Goal: Find specific page/section: Find specific page/section

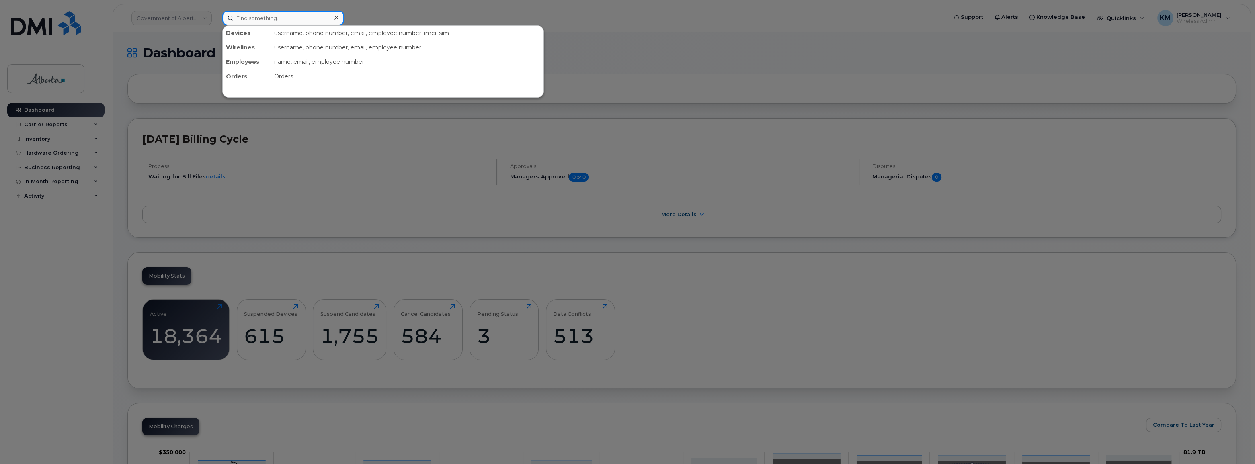
click at [259, 15] on input at bounding box center [283, 18] width 122 height 14
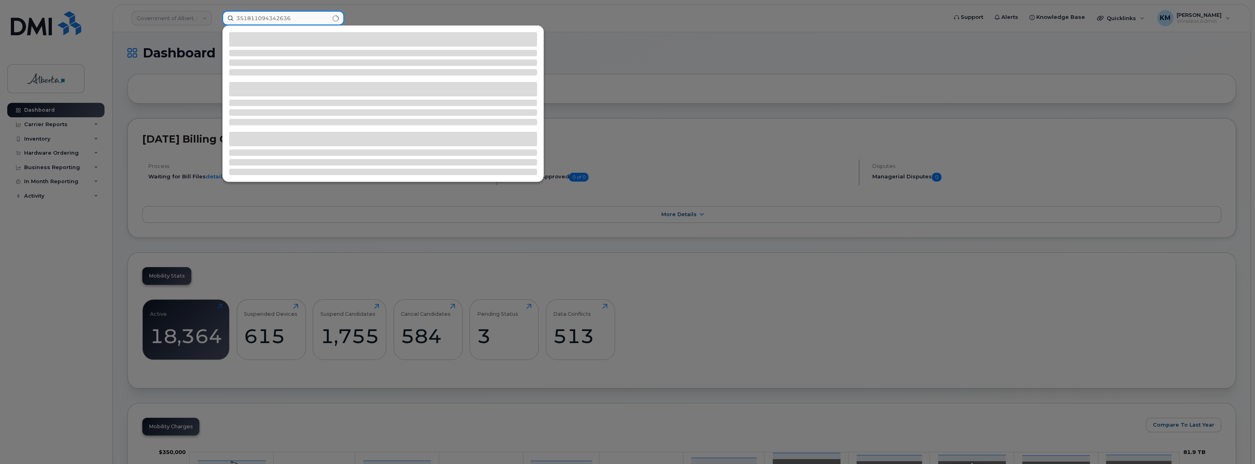
type input "351811094342636"
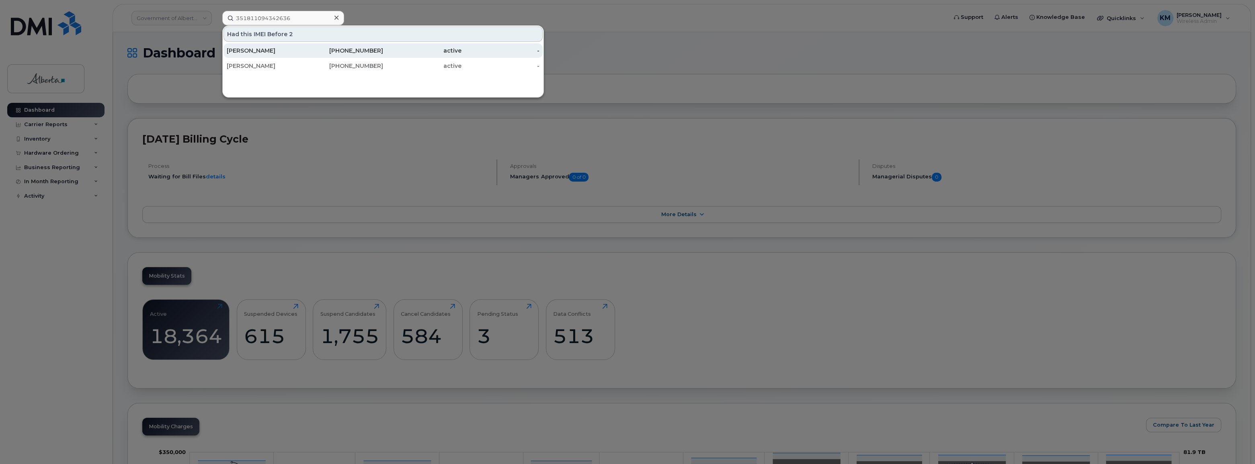
click at [262, 51] on div "[PERSON_NAME]" at bounding box center [266, 51] width 78 height 8
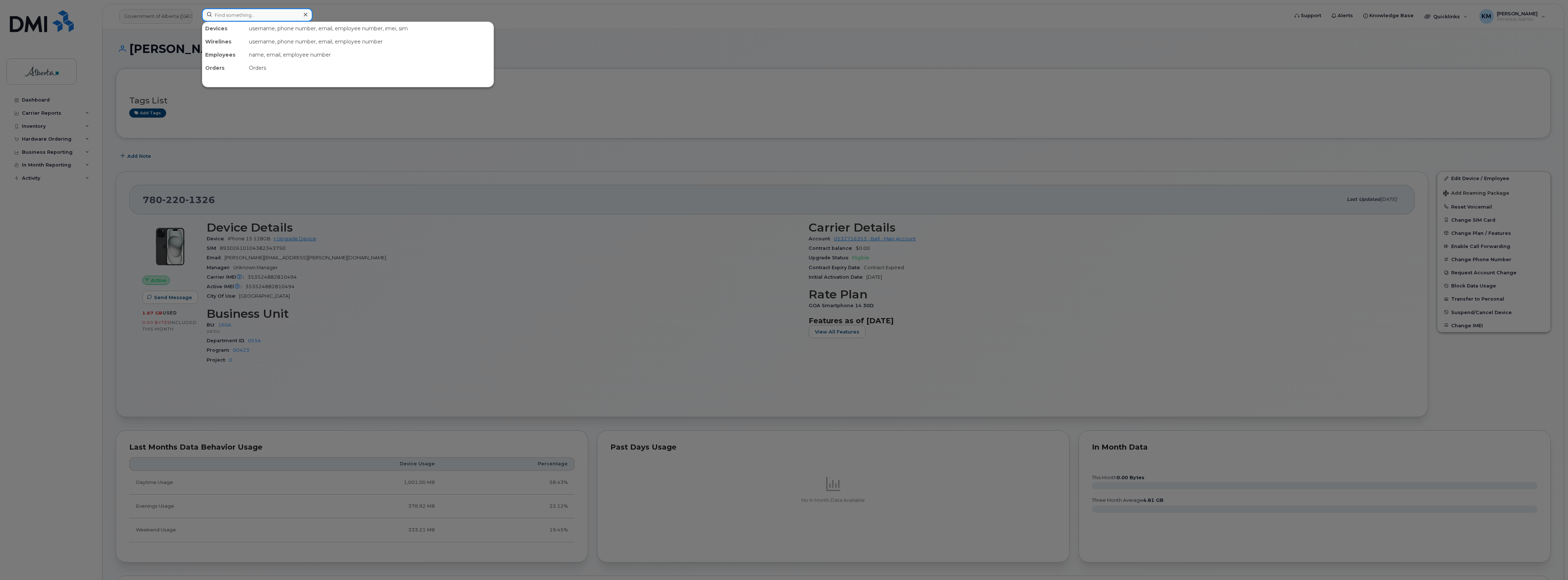
click at [249, 14] on input at bounding box center [257, 15] width 111 height 13
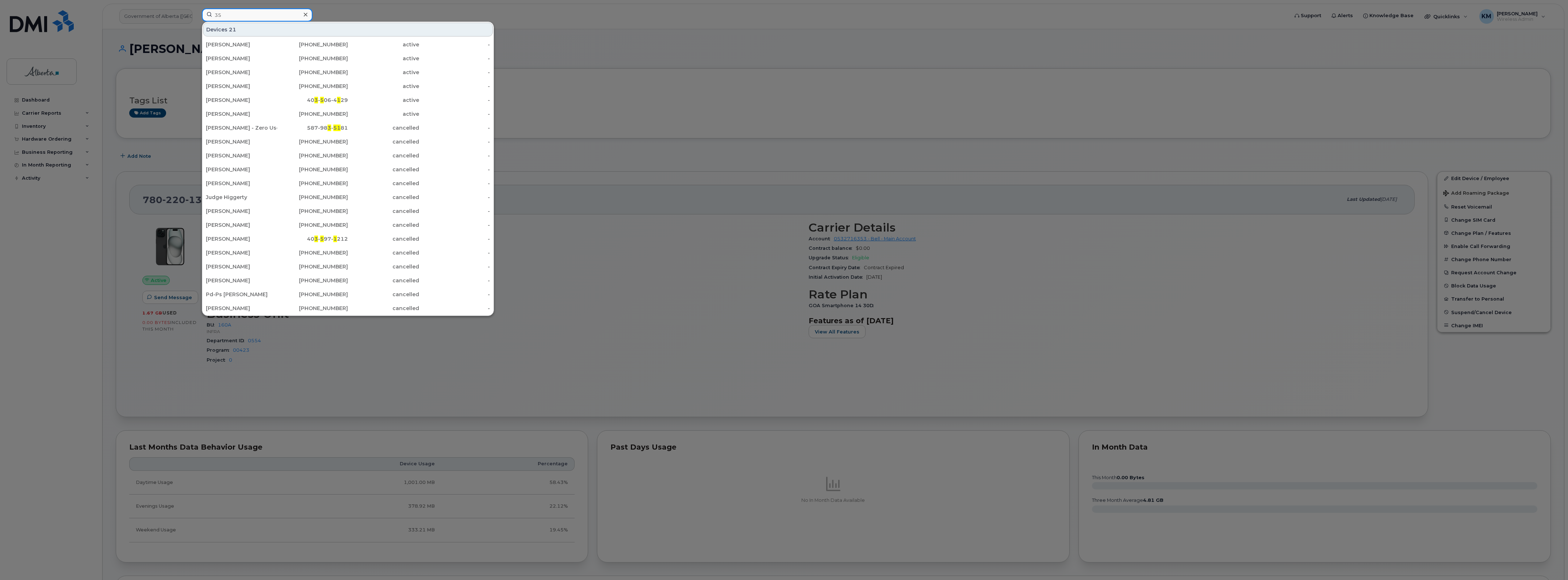
type input "3"
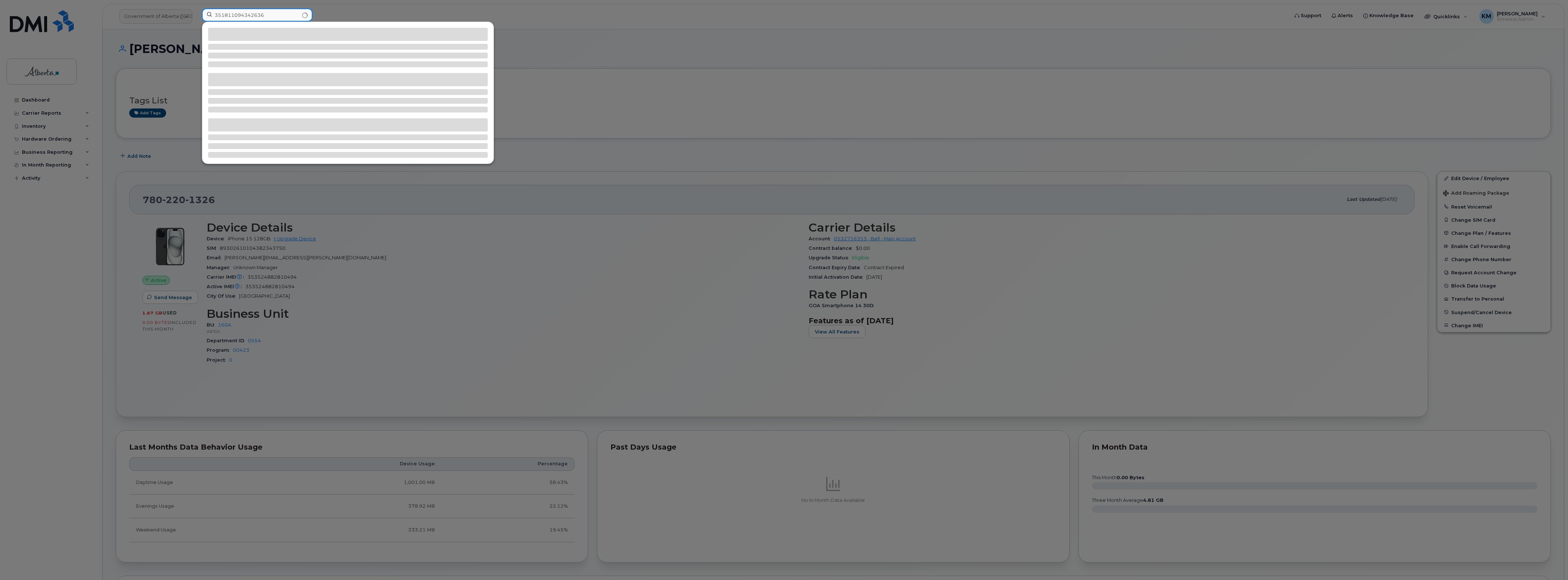
type input "351811094342636"
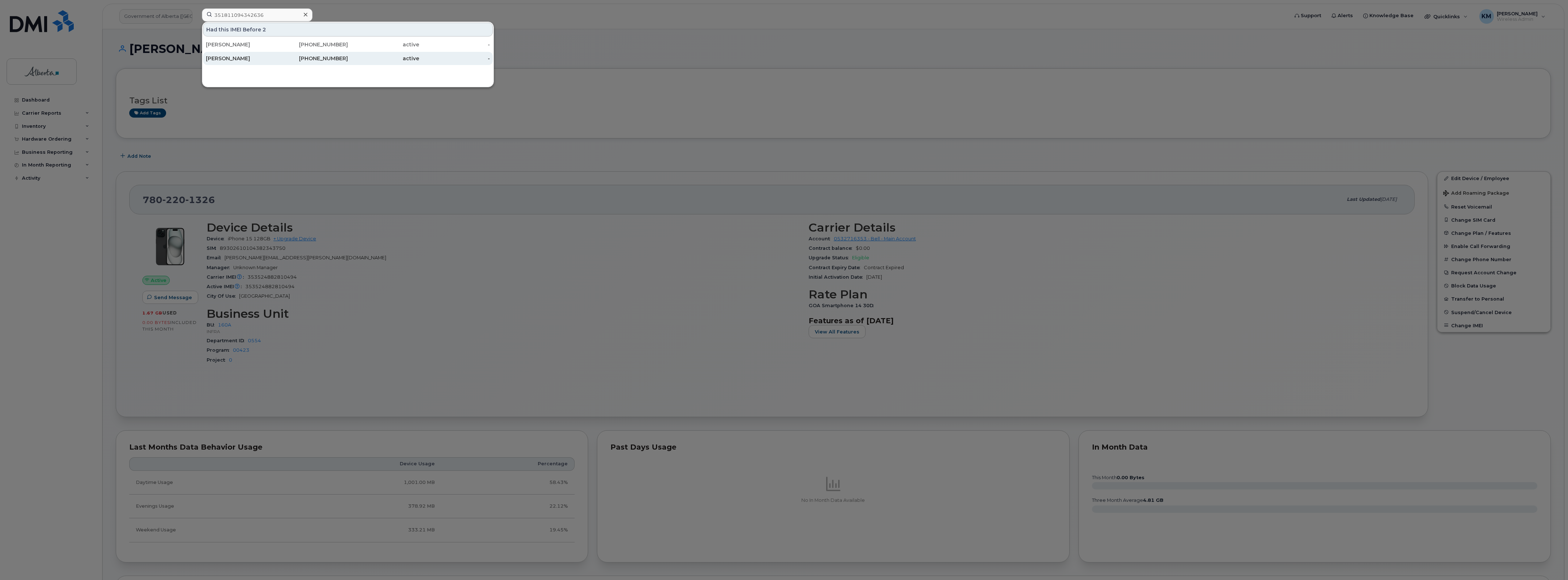
click at [256, 57] on div "[PERSON_NAME]" at bounding box center [242, 58] width 71 height 7
click at [218, 16] on input at bounding box center [257, 15] width 111 height 13
paste input "351811094342636"
type input "351811094342636"
click at [242, 61] on div "[PERSON_NAME]" at bounding box center [242, 58] width 71 height 7
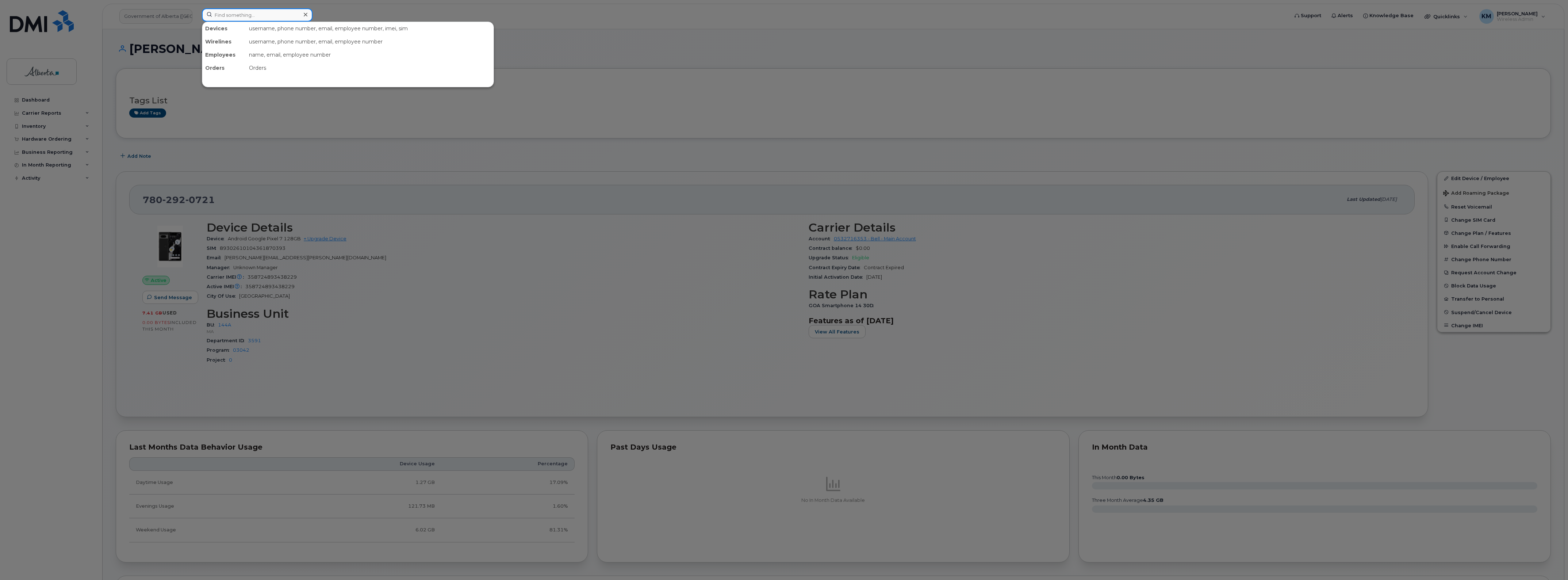
click at [242, 17] on input at bounding box center [257, 15] width 111 height 13
paste input "351811094342636"
type input "351811094342636"
click at [260, 43] on div "[PERSON_NAME]" at bounding box center [242, 45] width 71 height 7
click at [227, 17] on input at bounding box center [257, 15] width 111 height 13
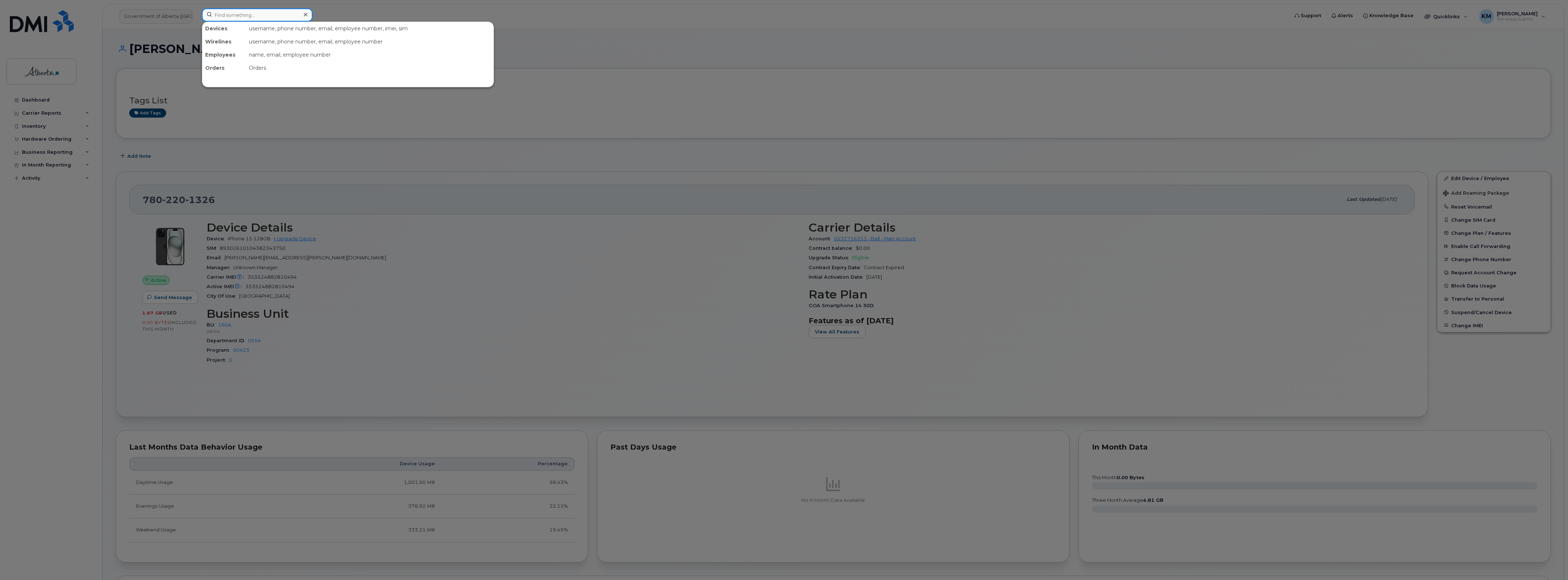
paste input "351811094342636"
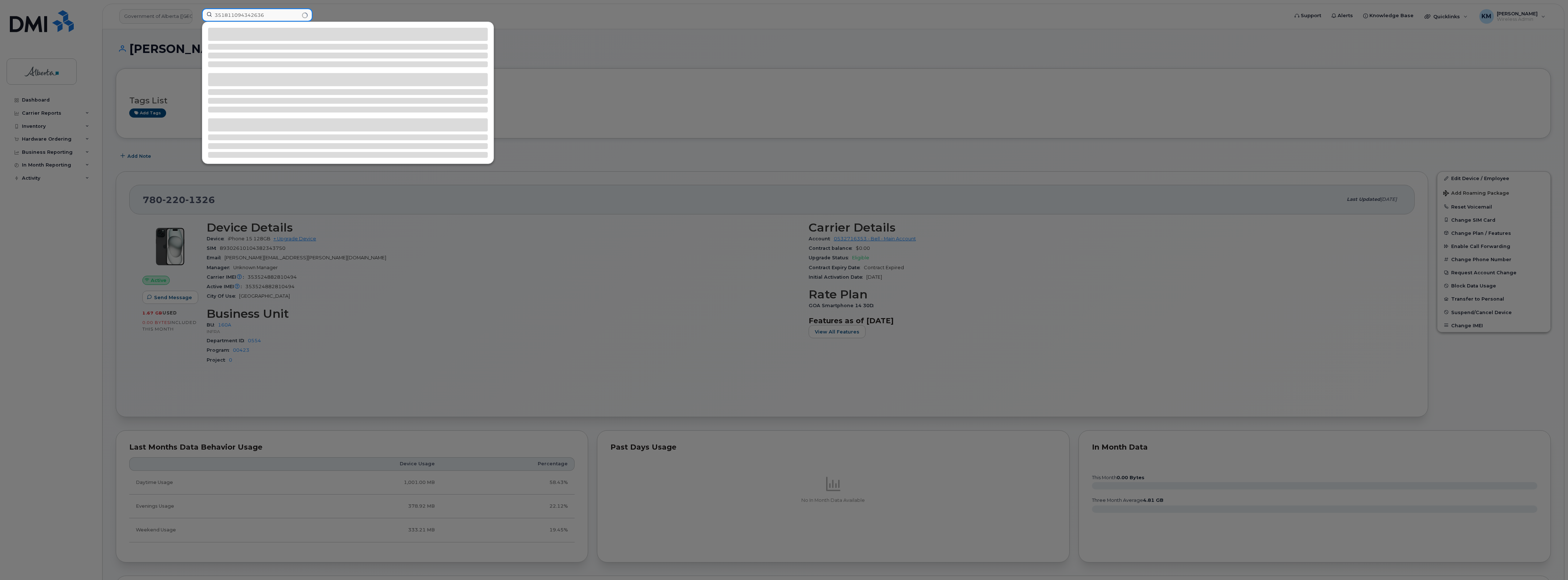
type input "351811094342636"
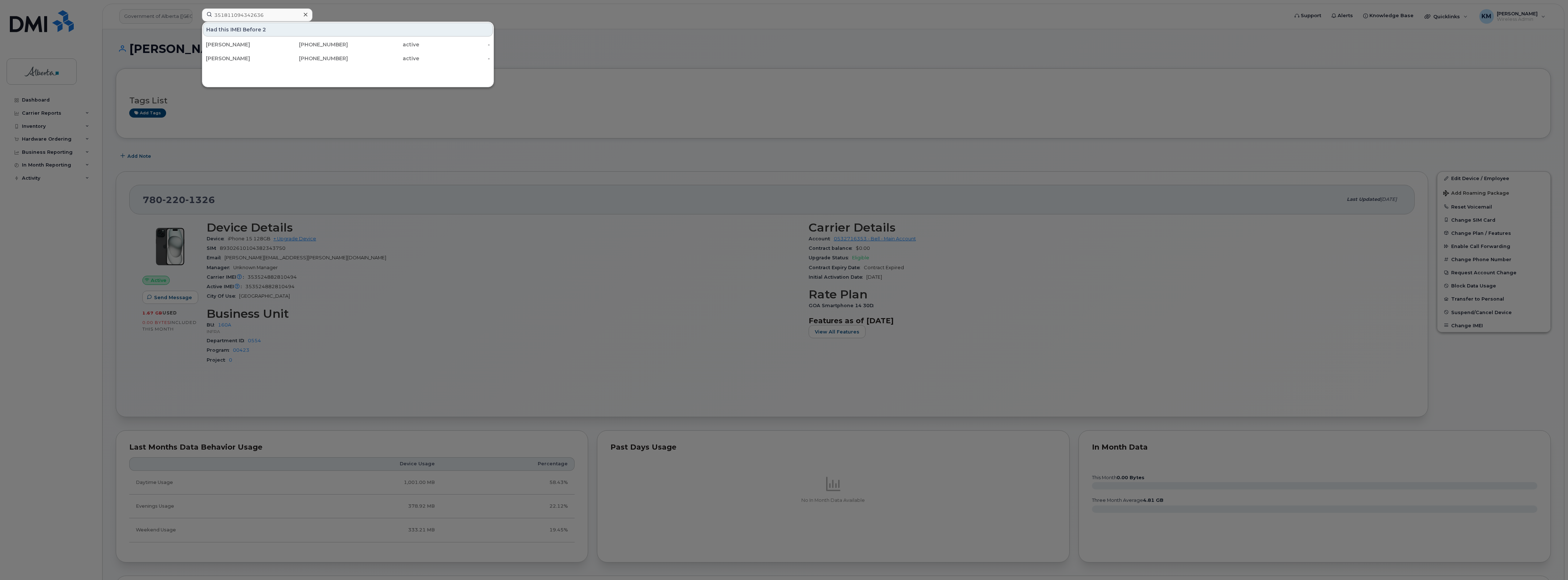
click at [21, 314] on div at bounding box center [784, 290] width 1568 height 580
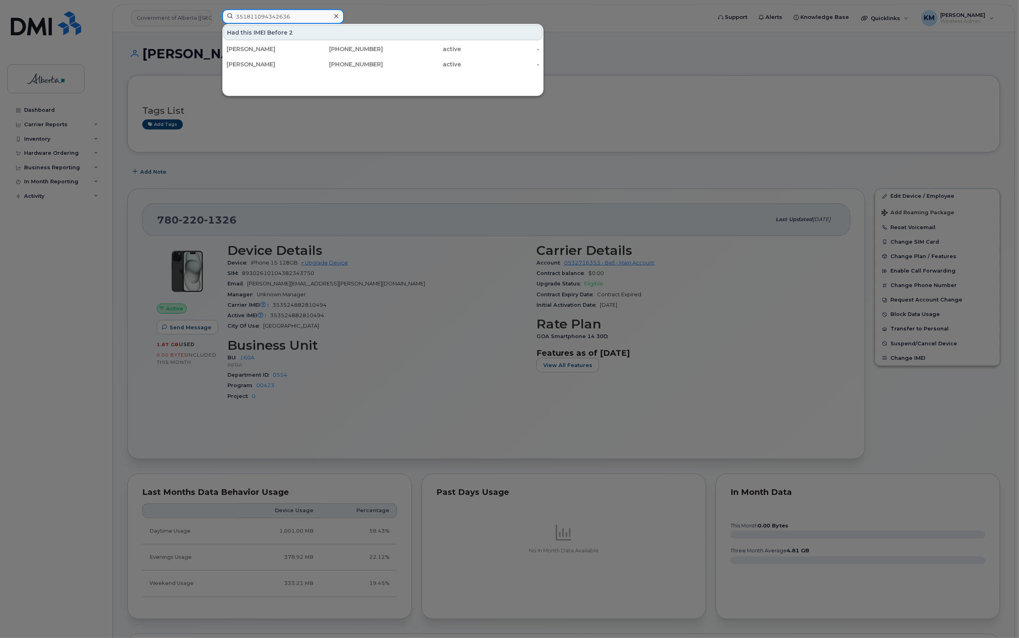
drag, startPoint x: 263, startPoint y: 18, endPoint x: 219, endPoint y: 18, distance: 43.8
click at [219, 18] on div "351811094342636 Had this IMEI Before 2 [PERSON_NAME] [PHONE_NUMBER] active - [P…" at bounding box center [464, 18] width 497 height 18
click at [87, 295] on div at bounding box center [509, 319] width 1019 height 638
